Goal: Check status: Check status

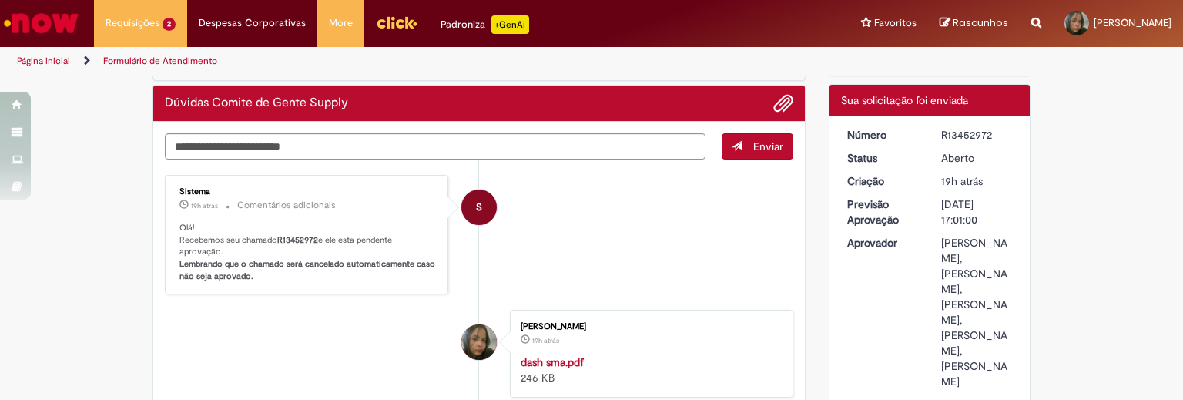
scroll to position [112, 0]
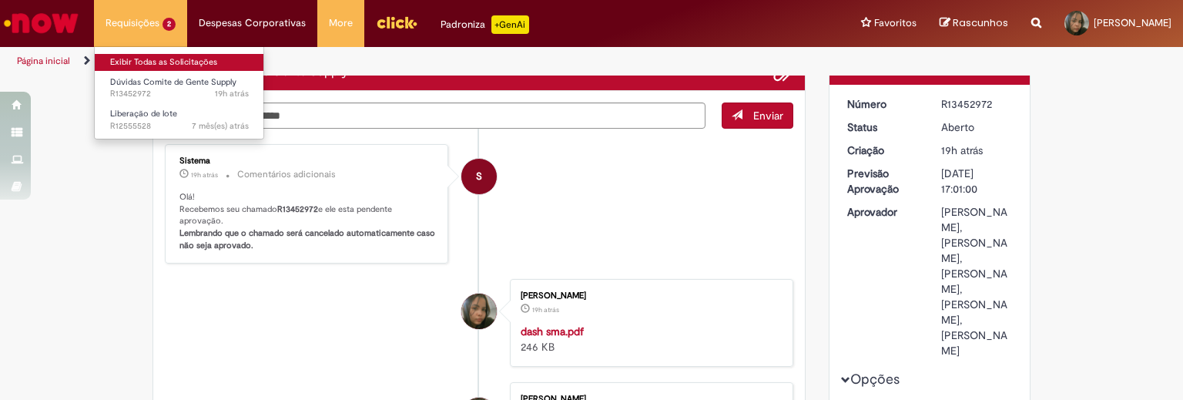
click at [166, 60] on link "Exibir Todas as Solicitações" at bounding box center [179, 62] width 169 height 17
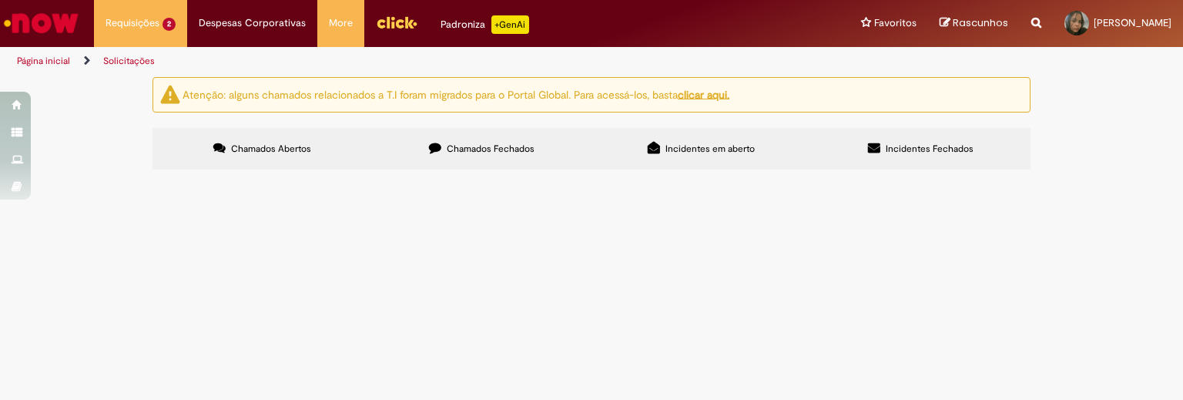
click at [741, 167] on label "Incidentes em aberto" at bounding box center [700, 149] width 219 height 42
click at [921, 162] on label "Incidentes Fechados" at bounding box center [920, 149] width 219 height 42
click at [490, 142] on span "Chamados Fechados" at bounding box center [491, 148] width 88 height 12
click at [0, 0] on span "Dúvidas Comite de Gente Supply" at bounding box center [0, 0] width 0 height 0
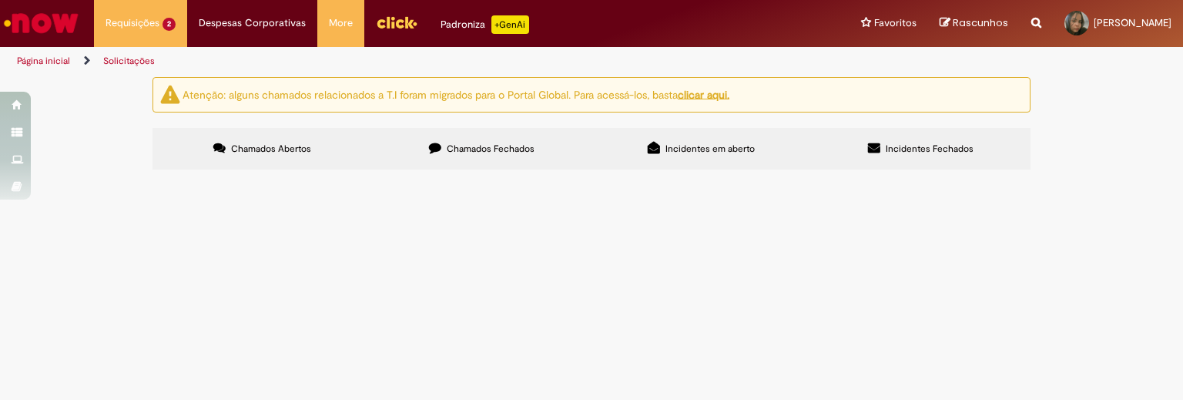
click at [0, 0] on span "Dúvidas Comite de Gente Supply" at bounding box center [0, 0] width 0 height 0
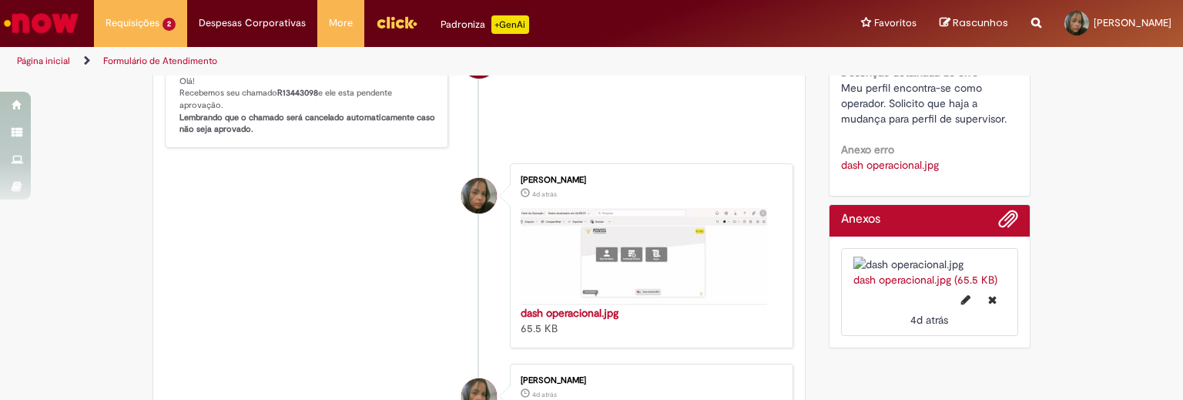
scroll to position [378, 0]
